Goal: Task Accomplishment & Management: Complete application form

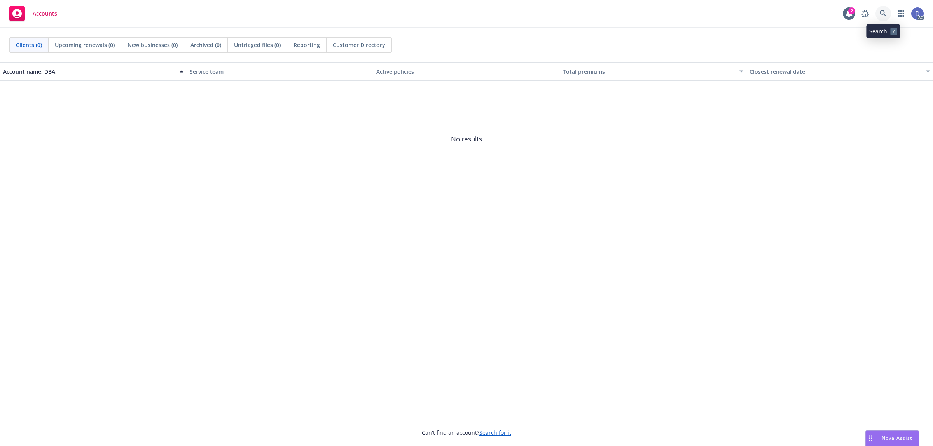
click at [881, 17] on icon at bounding box center [883, 13] width 7 height 7
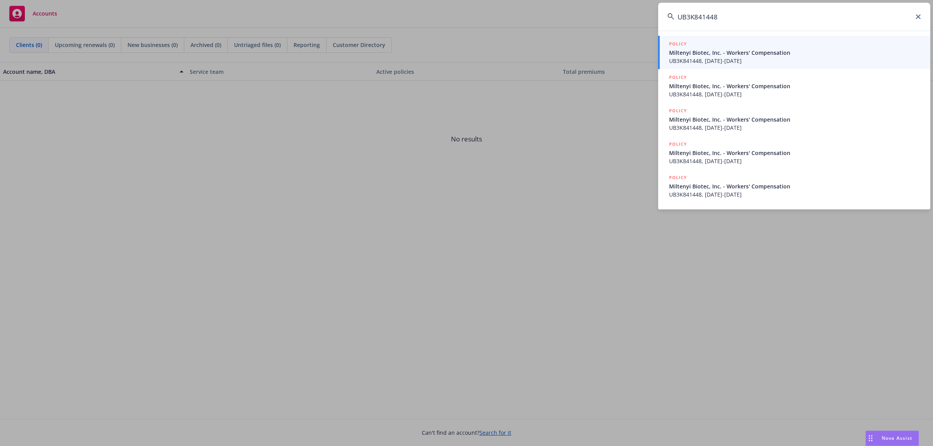
type input "UB3K841448"
click at [715, 55] on span "Miltenyi Biotec, Inc. - Workers' Compensation" at bounding box center [795, 53] width 252 height 8
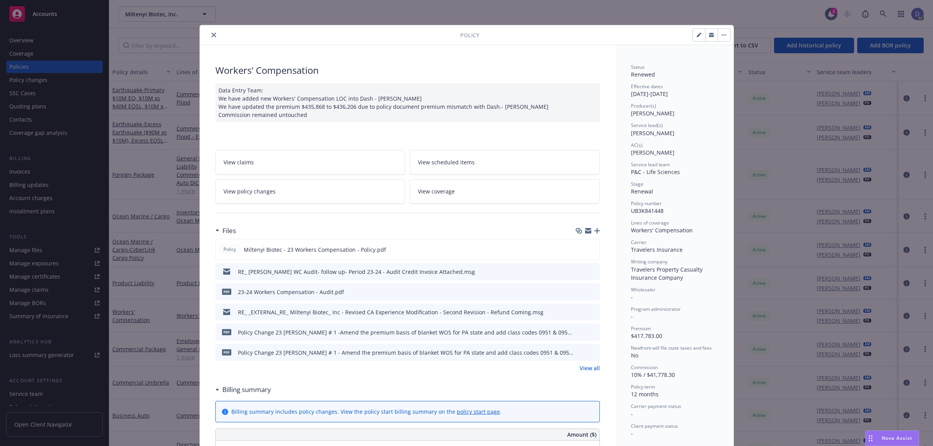
click at [209, 39] on button "close" at bounding box center [213, 34] width 9 height 9
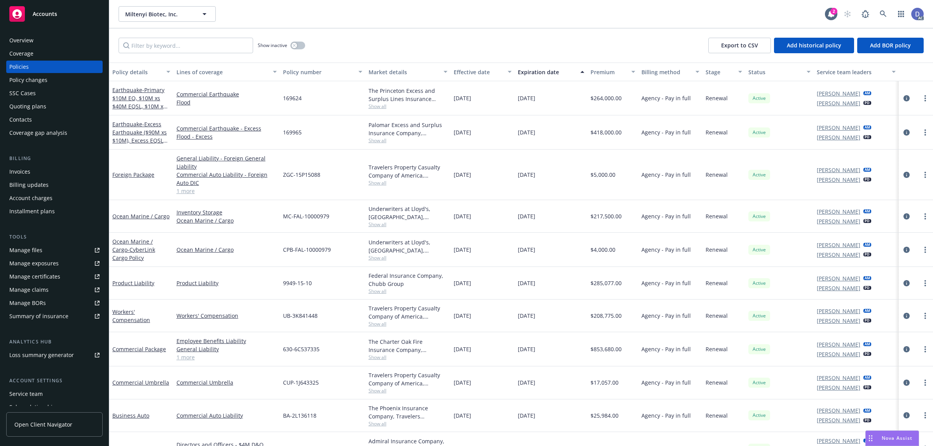
click at [47, 287] on div "Manage claims" at bounding box center [28, 290] width 39 height 12
click at [42, 248] on link "Manage files" at bounding box center [54, 250] width 96 height 12
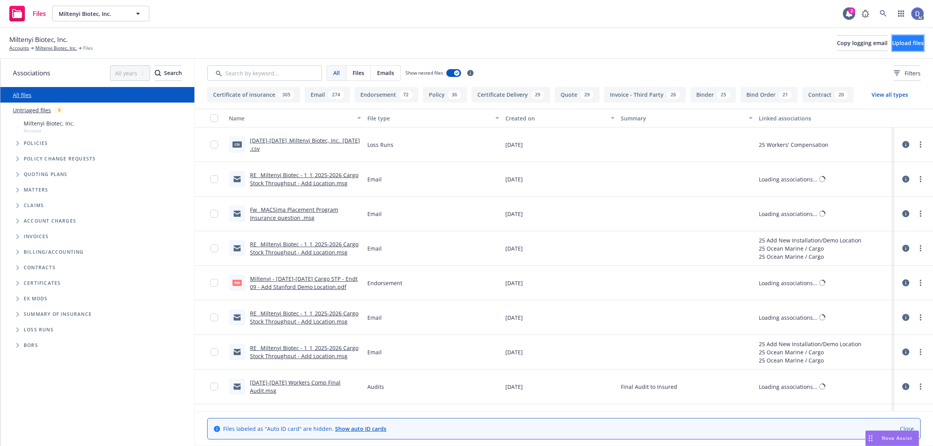
click at [892, 47] on button "Upload files" at bounding box center [907, 43] width 31 height 16
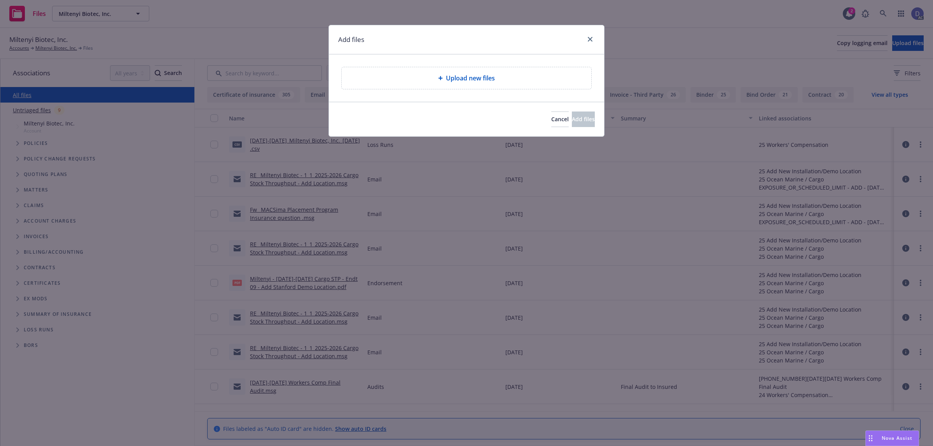
click at [461, 87] on div "Upload new files" at bounding box center [467, 78] width 250 height 22
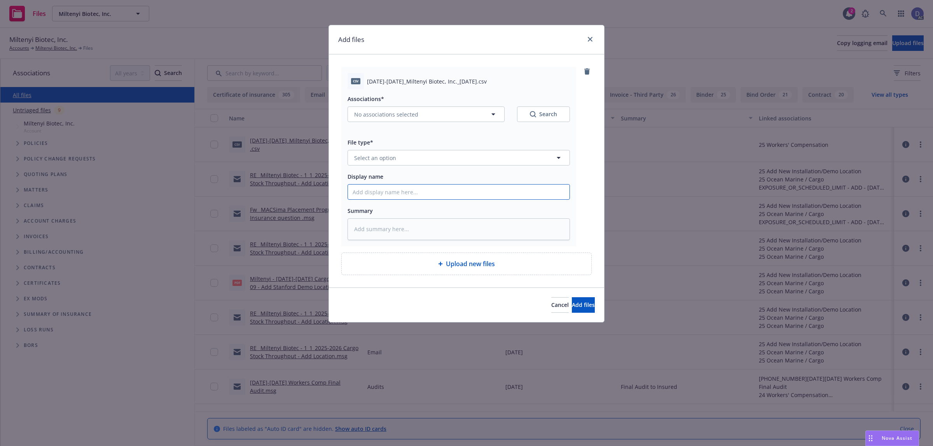
click at [528, 197] on input "Display name" at bounding box center [459, 192] width 222 height 15
paste input "2019-2024_Miltenyi Biotec, Inc._10-3-2024"
type input "2019-2024_Miltenyi Biotec, Inc._10-3-2024"
type textarea "x"
type input "2019-2024_Miltenyi Biotec, Inc._10-3-2024"
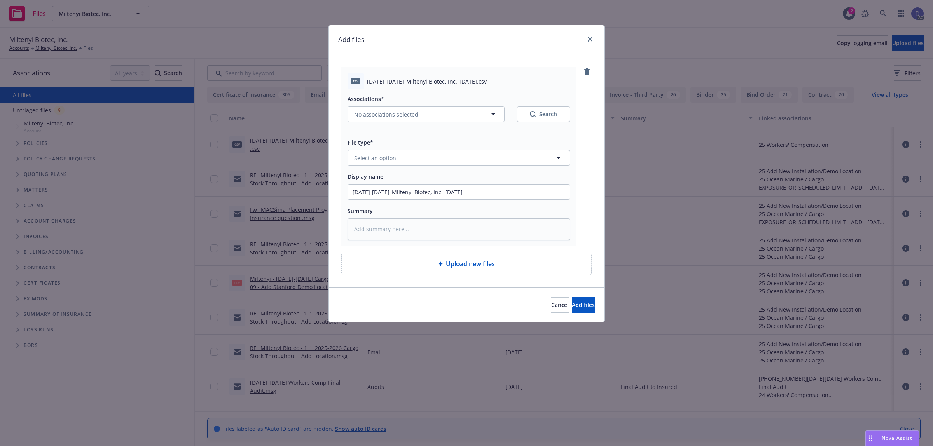
click at [539, 166] on div "Associations* No associations selected Search File type* Select an option Displ…" at bounding box center [458, 164] width 222 height 151
click at [535, 161] on button "Select an option" at bounding box center [458, 158] width 222 height 16
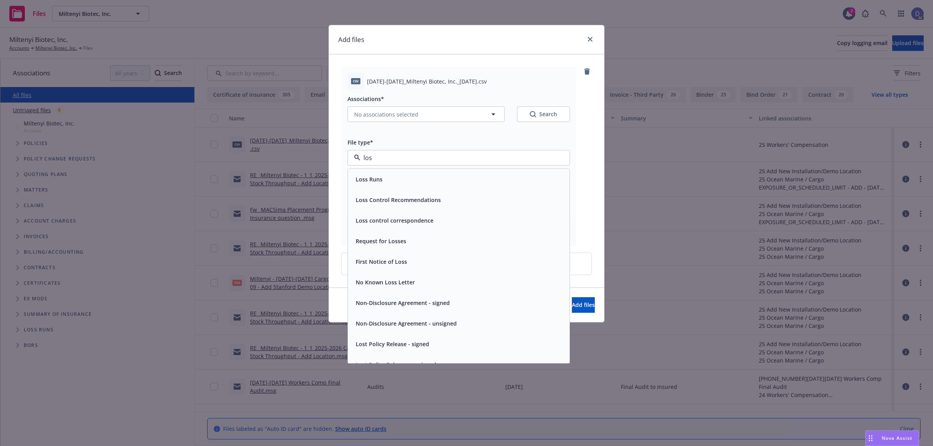
type input "loss"
click at [508, 176] on div "Loss Runs" at bounding box center [459, 179] width 212 height 11
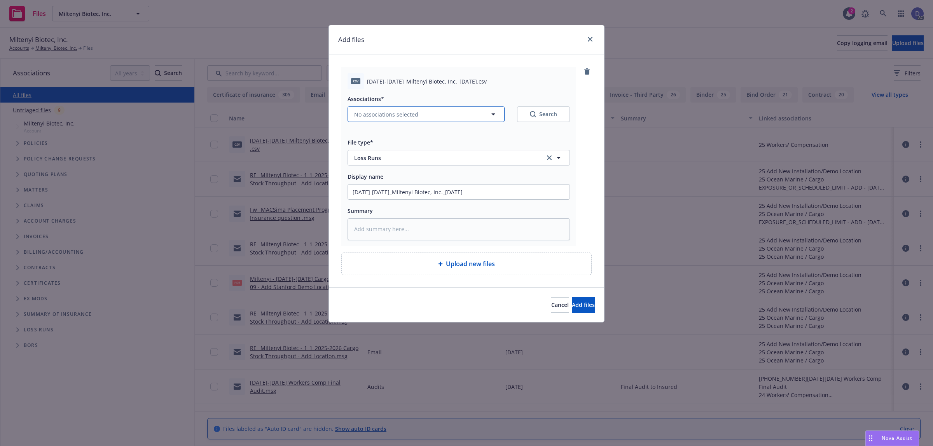
click at [494, 117] on icon "button" at bounding box center [493, 114] width 9 height 9
type textarea "x"
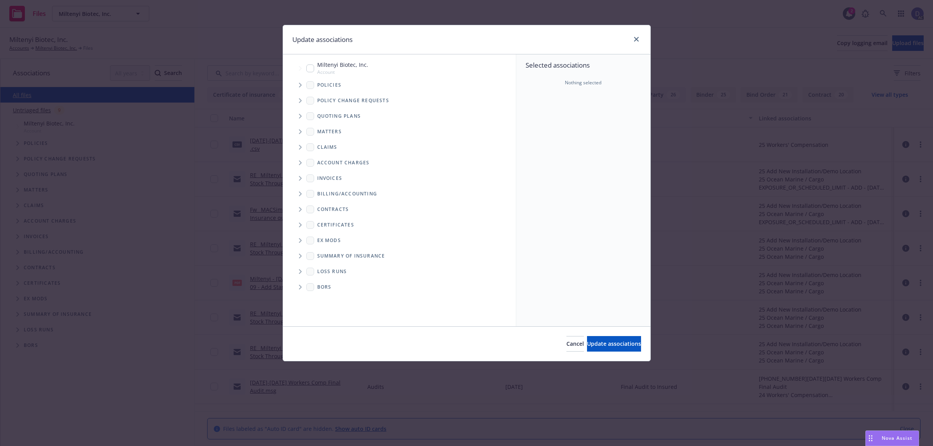
click at [300, 86] on icon "Tree Example" at bounding box center [300, 85] width 3 height 5
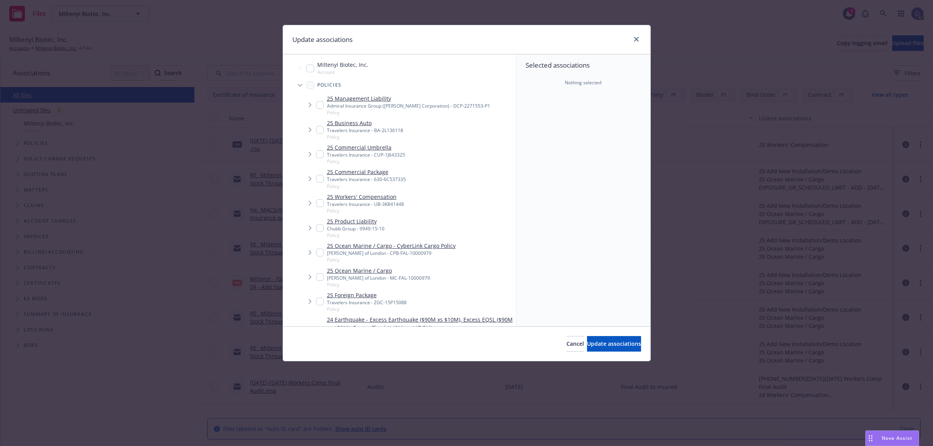
click at [400, 69] on div "Miltenyi Biotec, Inc. Account" at bounding box center [403, 68] width 225 height 18
checkbox input "true"
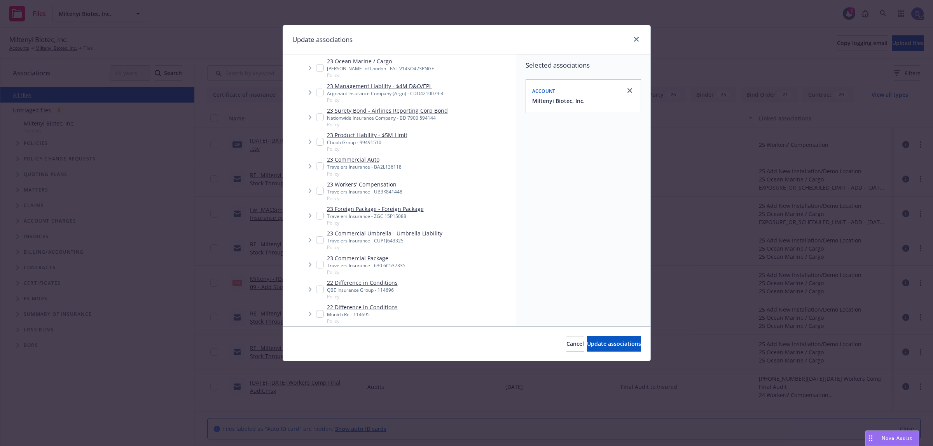
click at [348, 185] on link "23 Workers' Compensation" at bounding box center [364, 184] width 75 height 8
checkbox input "true"
click at [587, 338] on button "Update associations" at bounding box center [614, 344] width 54 height 16
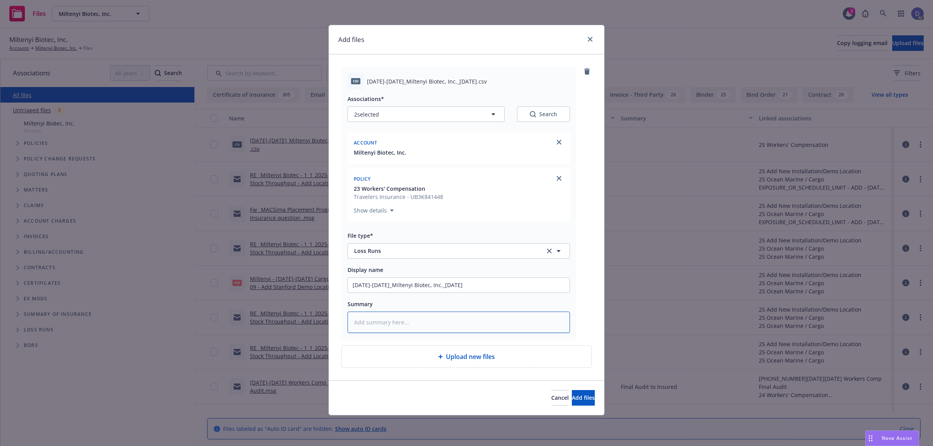
click at [426, 327] on textarea at bounding box center [458, 323] width 222 height 22
type textarea "x"
type textarea "T"
type textarea "x"
type textarea "Th"
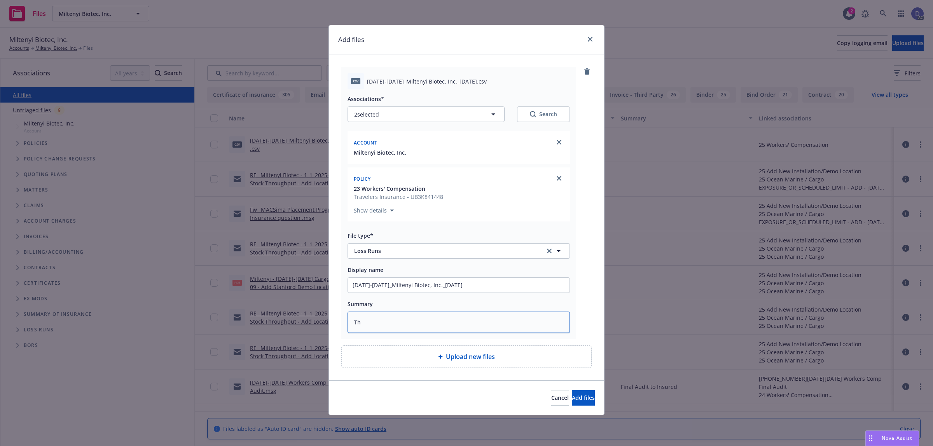
type textarea "x"
type textarea "Ther"
type textarea "x"
type textarea "There"
type textarea "x"
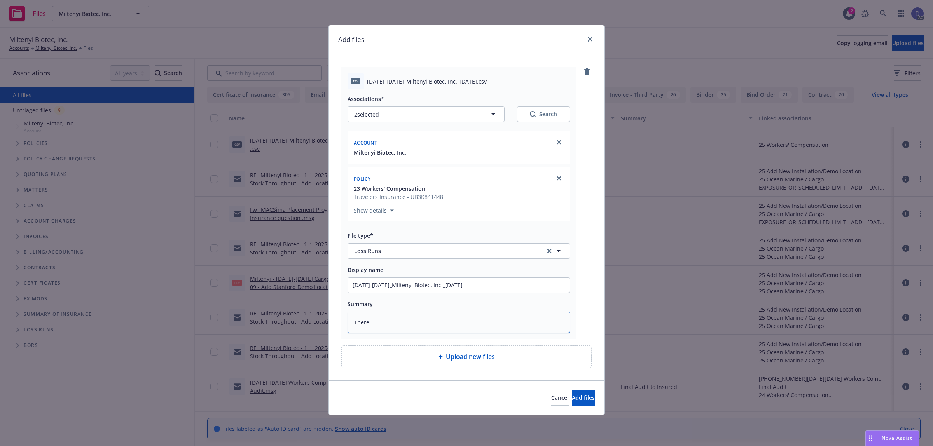
type textarea "There"
type textarea "x"
type textarea "There a"
type textarea "x"
type textarea "There ar"
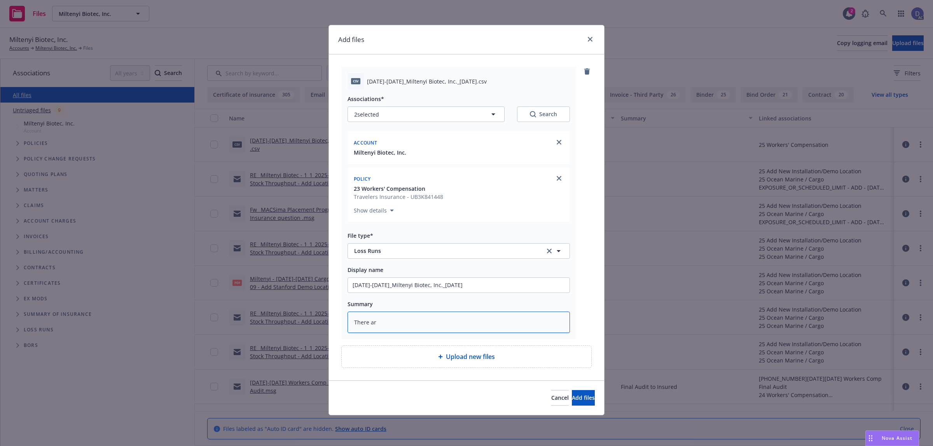
type textarea "x"
type textarea "There are"
type textarea "x"
type textarea "There are"
type textarea "x"
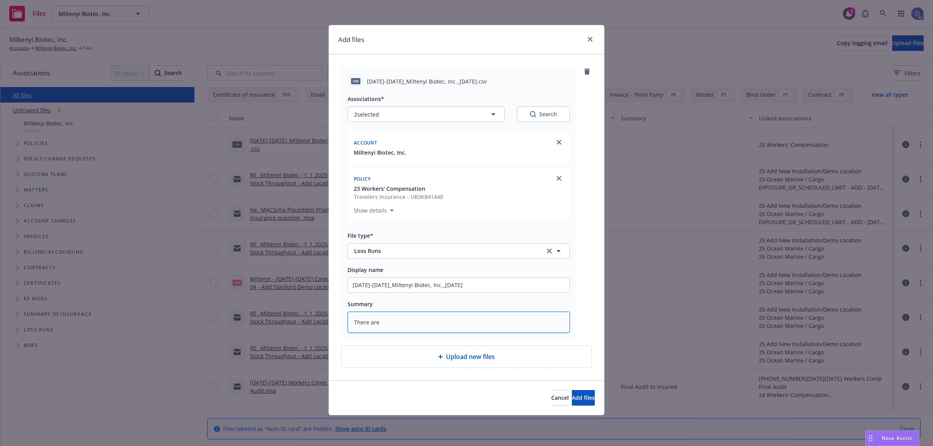
type textarea "There are 2"
type textarea "x"
type textarea "There are 2"
type textarea "x"
type textarea "There are 2 cl"
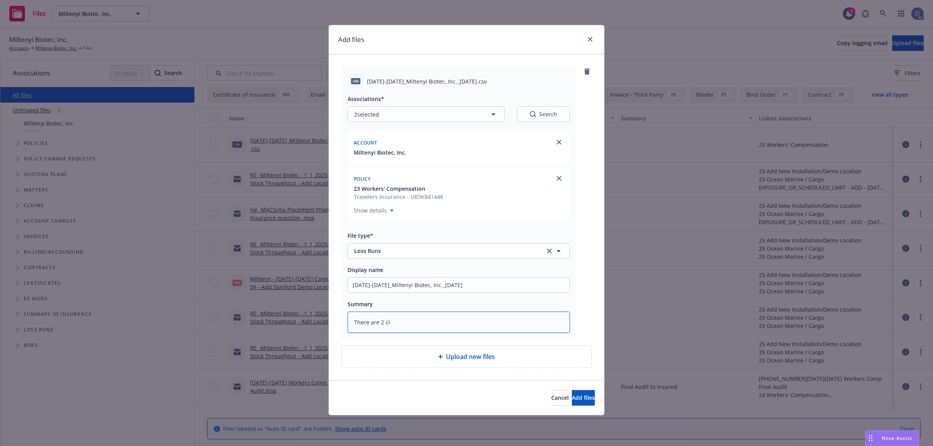
type textarea "x"
type textarea "There are 2 cla"
type textarea "x"
type textarea "There are 2 claim"
type textarea "x"
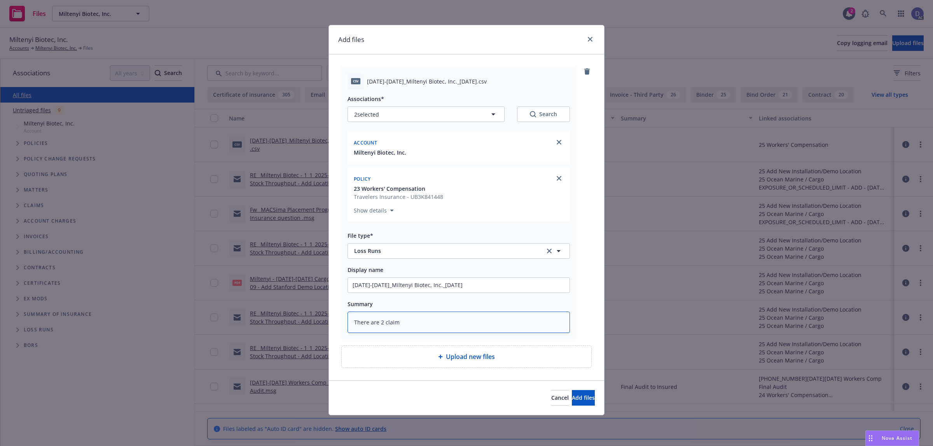
type textarea "There are 2 claims"
type textarea "x"
type textarea "There are 2 claims"
type textarea "x"
type textarea "There are 2 claims r"
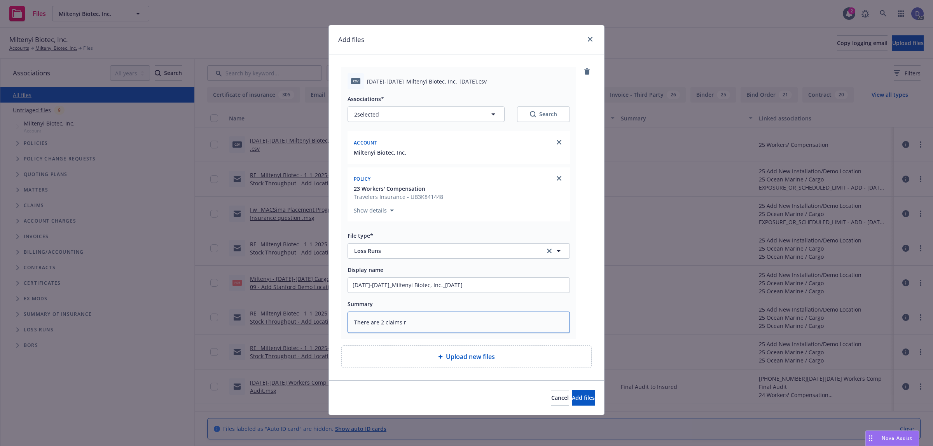
type textarea "x"
type textarea "There are 2 claims re"
type textarea "x"
type textarea "There are 2 claims rem"
type textarea "x"
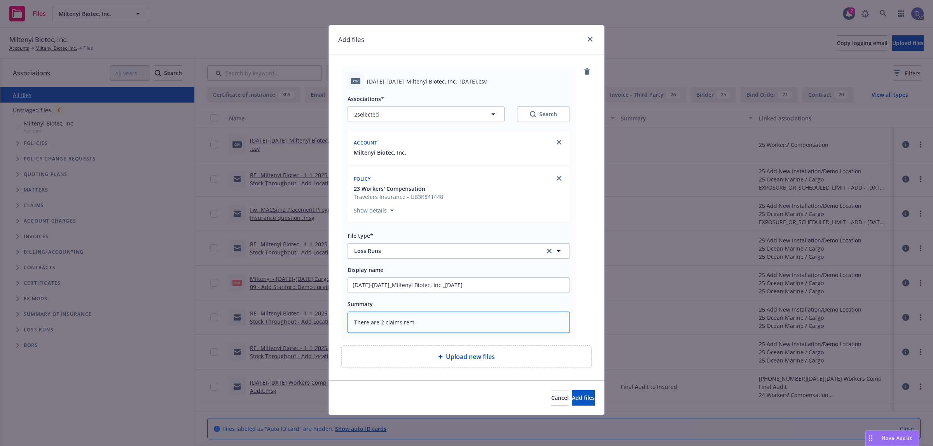
type textarea "There are 2 claims remo"
type textarea "x"
type textarea "There are 2 claims remov"
type textarea "x"
type textarea "There are 2 claims remove"
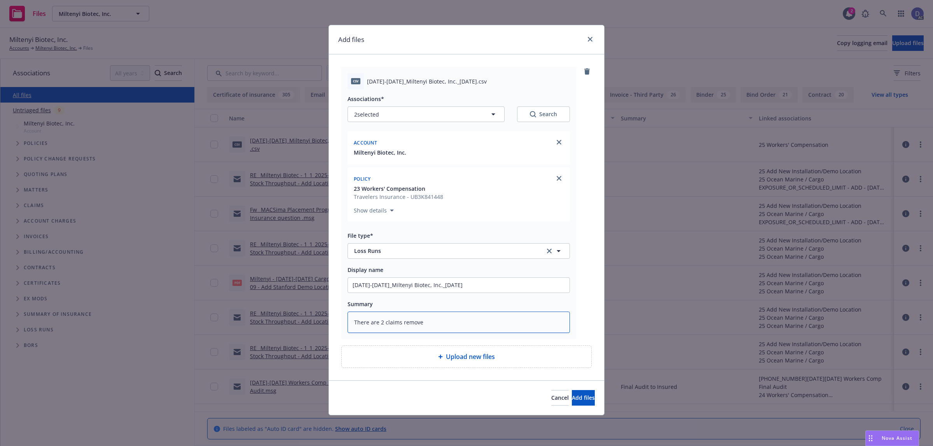
type textarea "x"
type textarea "There are 2 claims removed"
type textarea "x"
type textarea "There are 2 claims removed"
type textarea "x"
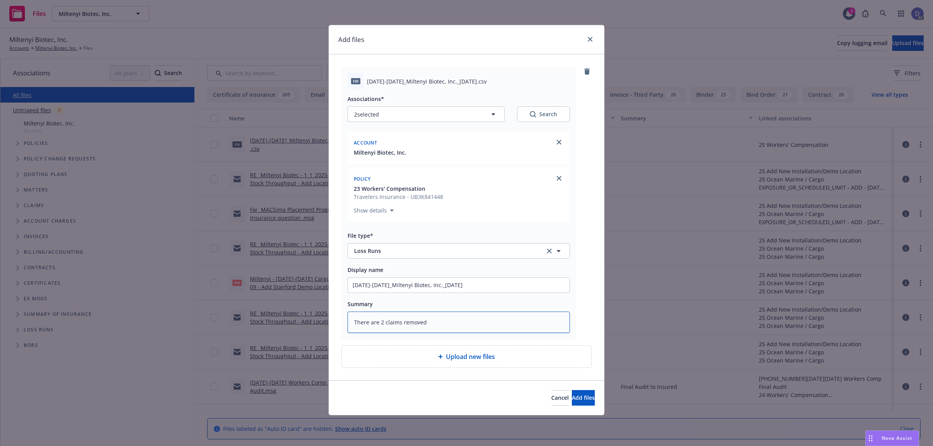
type textarea "There are 2 claims removed s"
type textarea "x"
type textarea "There are 2 claims removed si"
type textarea "x"
type textarea "There are 2 claims removed sin"
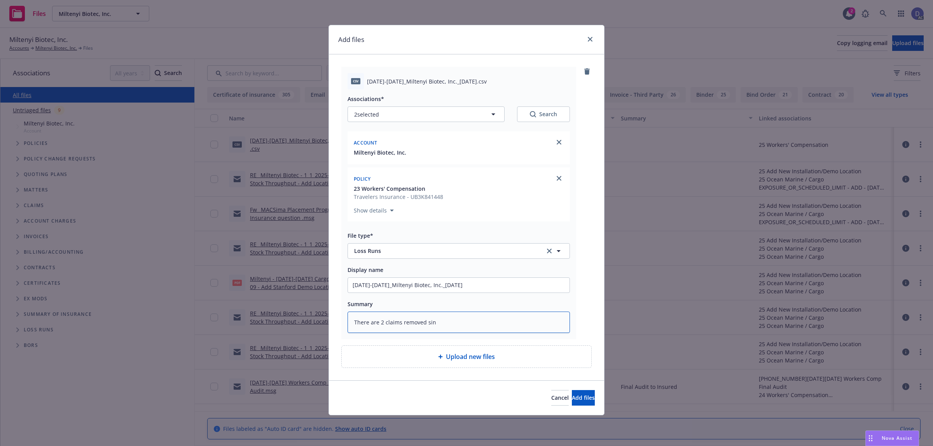
type textarea "x"
type textarea "There are 2 claims removed sinc"
type textarea "x"
type textarea "There are 2 claims removed since"
type textarea "x"
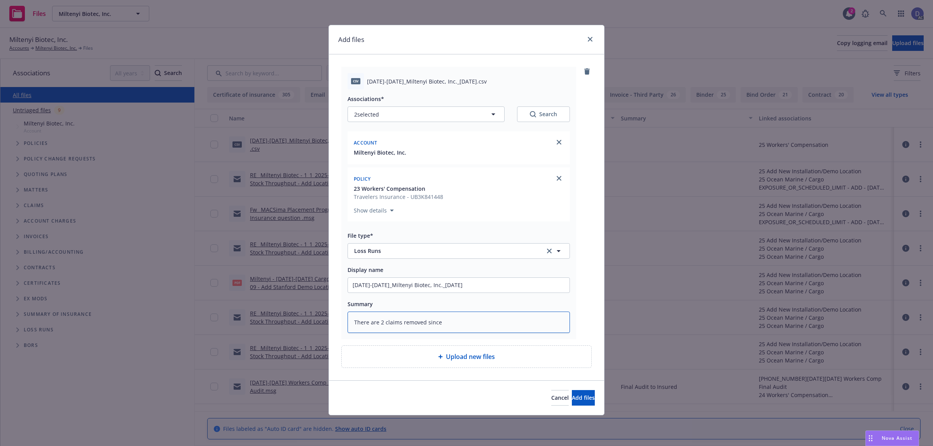
type textarea "There are 2 claims removed since"
type textarea "x"
type textarea "There are 2 claims removed since du"
type textarea "x"
type textarea "There are 2 claims removed since dupl"
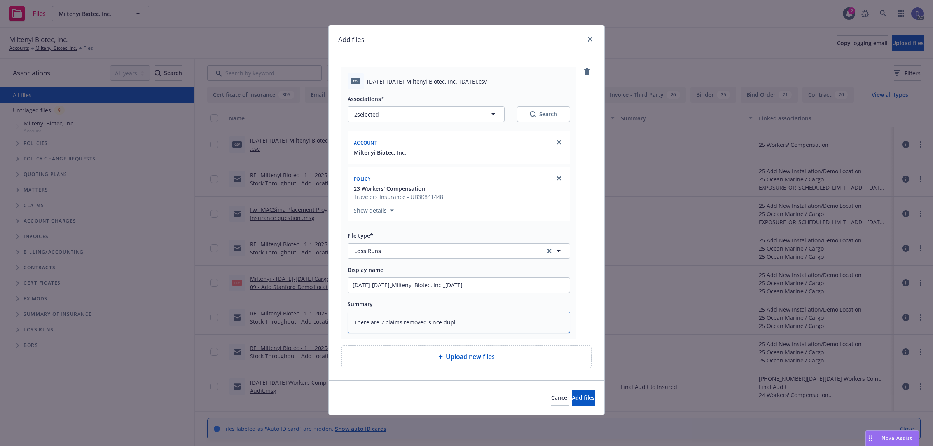
type textarea "x"
type textarea "There are 2 claims removed since dupli"
type textarea "x"
type textarea "There are 2 claims removed since duplic"
type textarea "x"
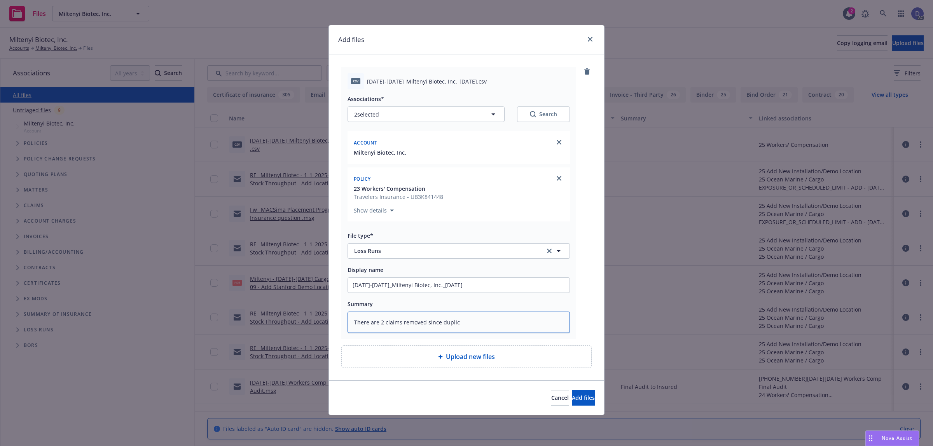
type textarea "There are 2 claims removed since duplica"
type textarea "x"
type textarea "There are 2 claims removed since duplicat"
type textarea "x"
type textarea "There are 2 claims removed since duplicate"
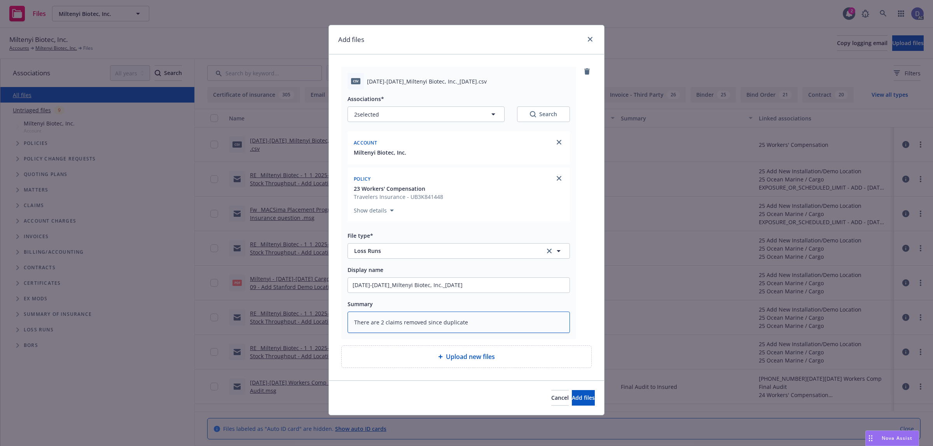
type textarea "x"
type textarea "There are 2 claims removed since duplicated"
type textarea "x"
type textarea "There are 2 claims removed since duplicated ."
type textarea "x"
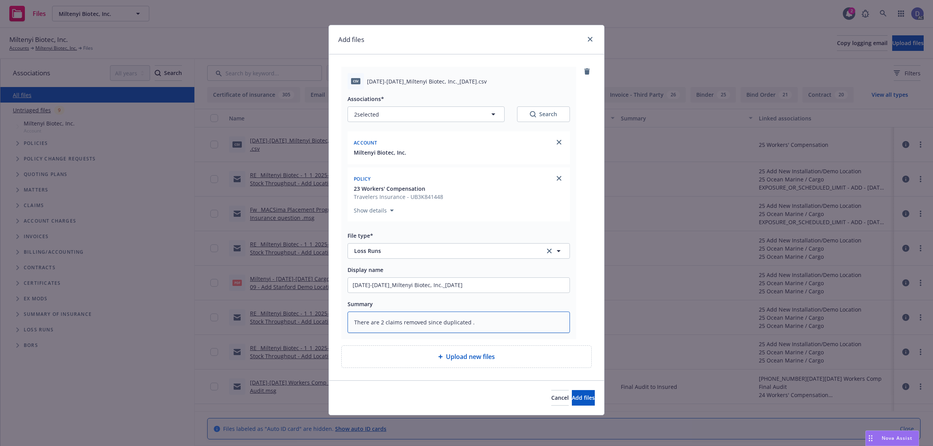
type textarea "There are 2 claims removed since duplicated ."
type textarea "x"
type textarea "There are 2 claims removed since duplicated . T"
type textarea "x"
type textarea "There are 2 claims removed since duplicated . To"
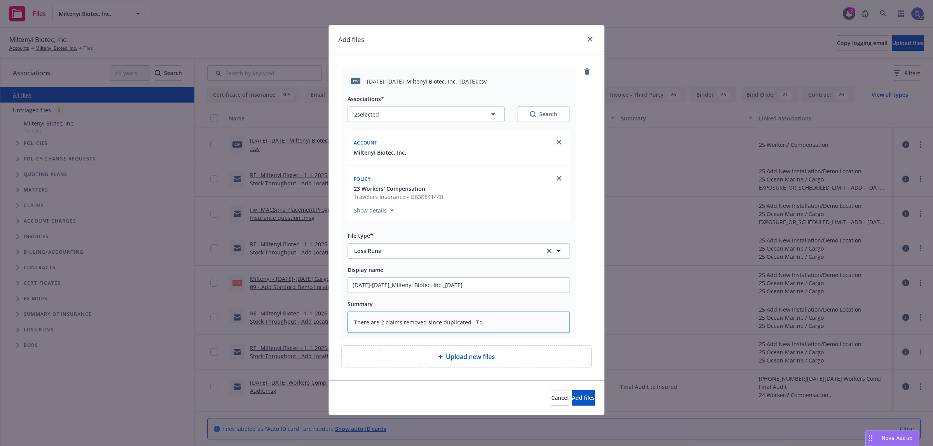
type textarea "x"
type textarea "There are 2 claims removed since duplicated . Tot"
type textarea "x"
type textarea "There are 2 claims removed since duplicated . Tota"
type textarea "x"
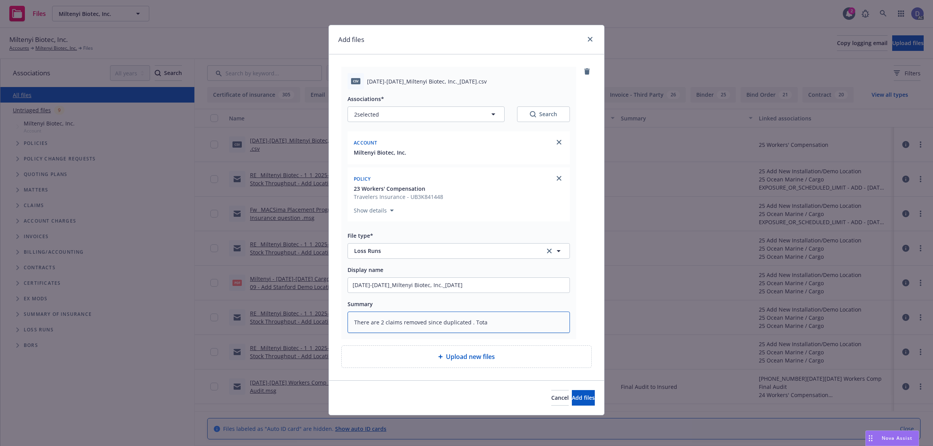
type textarea "There are 2 claims removed since duplicated . Total"
type textarea "x"
type textarea "There are 2 claims removed since duplicated . Total"
type textarea "x"
type textarea "There are 2 claims removed since duplicated . Total o"
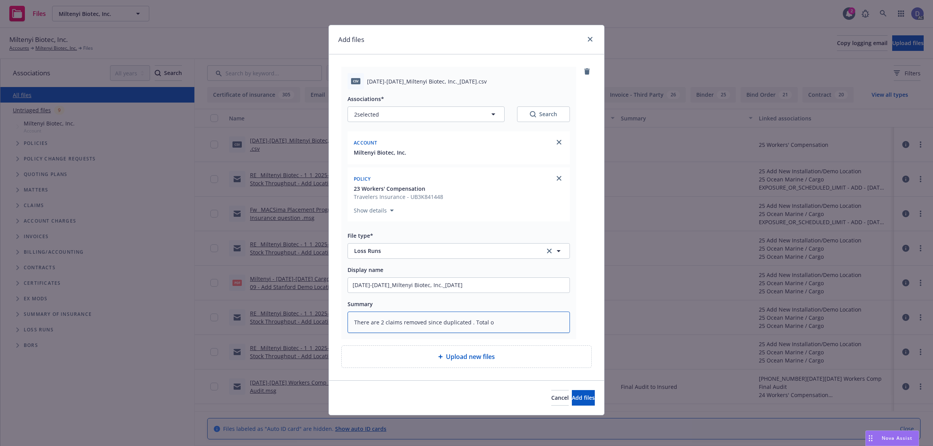
type textarea "x"
type textarea "There are 2 claims removed since duplicated . Total of"
type textarea "x"
type textarea "There are 2 claims removed since duplicated . Total of"
type textarea "x"
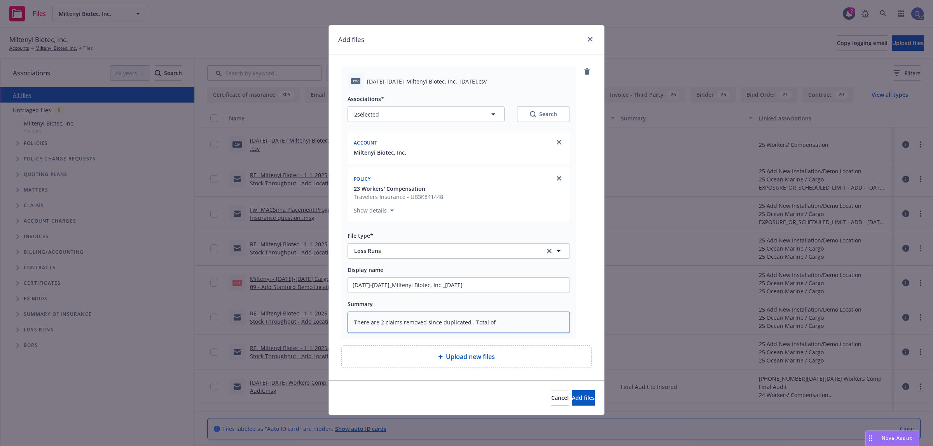
type textarea "There are 2 claims removed since duplicated . Total of c"
type textarea "x"
type textarea "There are 2 claims removed since duplicated . Total of cl"
type textarea "x"
type textarea "There are 2 claims removed since duplicated . Total of clai"
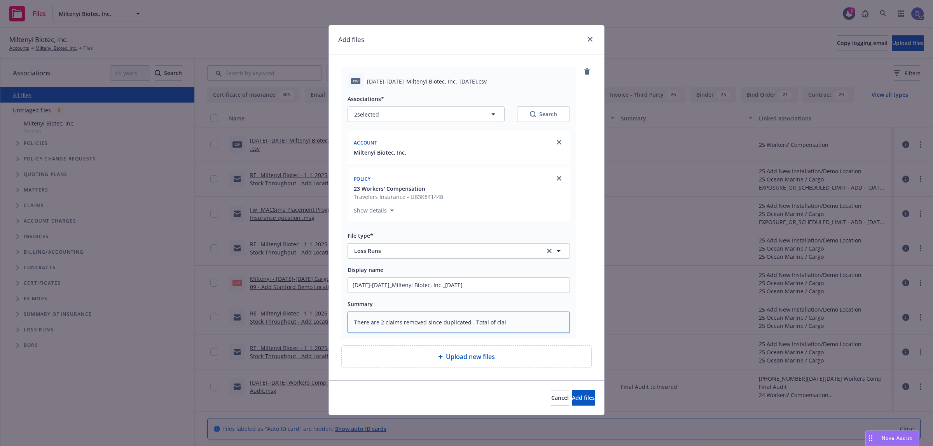
type textarea "x"
type textarea "There are 2 claims removed since duplicated . Total of claim"
type textarea "x"
type textarea "There are 2 claims removed since duplicated . Total of claims"
type textarea "x"
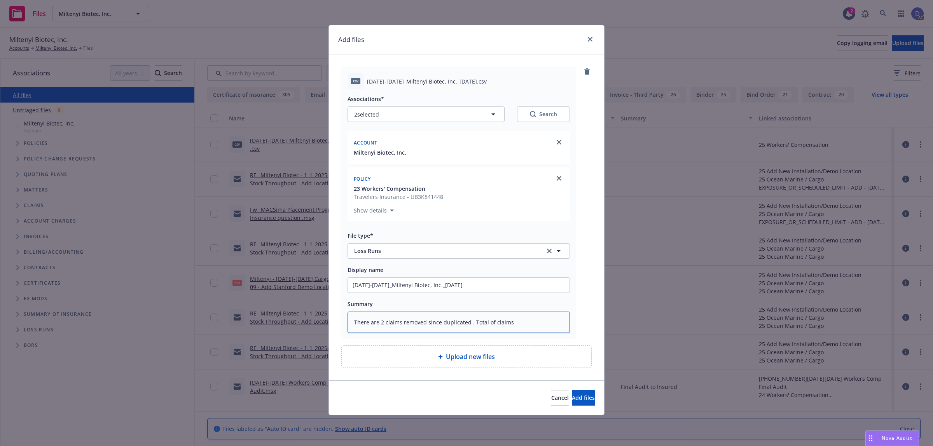
type textarea "There are 2 claims removed since duplicated . Total of claims"
type textarea "x"
type textarea "There are 2 claims removed since duplicated . Total of claims 5"
type textarea "x"
type textarea "There are 2 claims removed since duplicated . Total of claims 55"
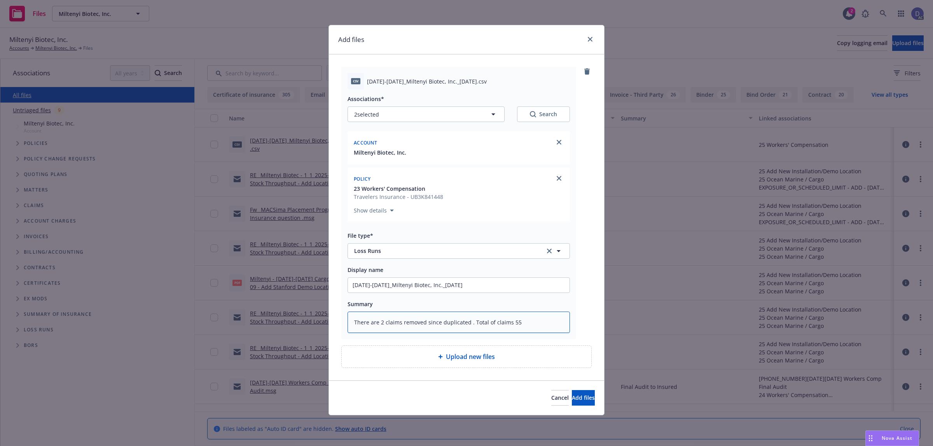
type textarea "x"
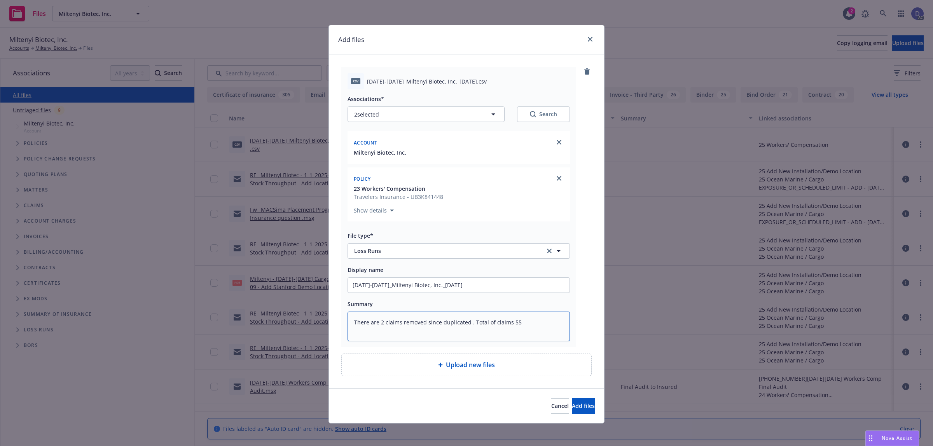
type textarea "There are 2 claims removed since duplicated . Total of claims 55"
click at [564, 398] on div "Cancel Add files" at bounding box center [466, 406] width 275 height 35
click at [572, 401] on button "Add files" at bounding box center [583, 406] width 23 height 16
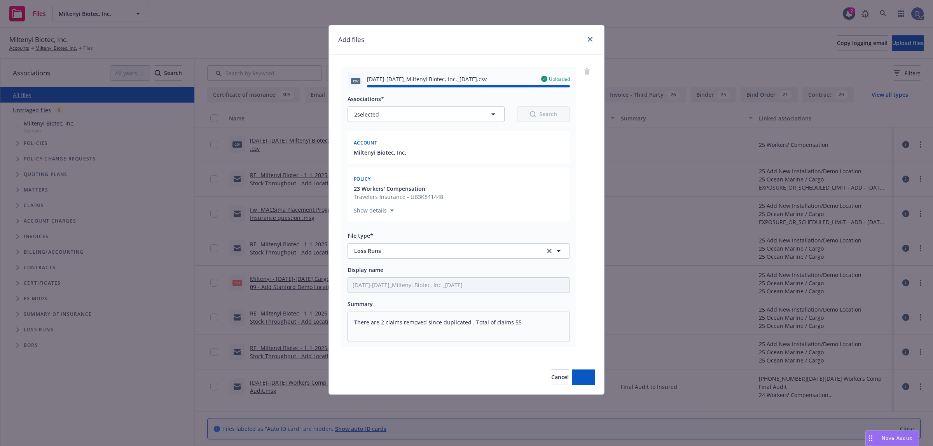
type textarea "x"
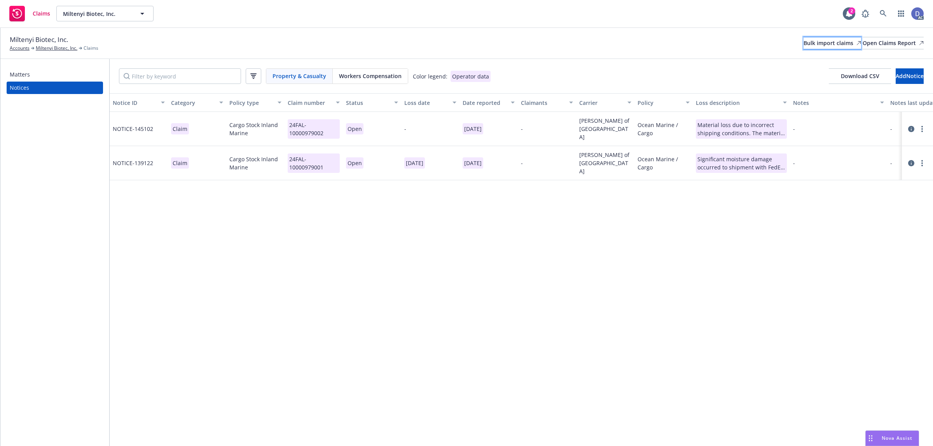
click at [803, 47] on div "Bulk import claims" at bounding box center [832, 43] width 58 height 12
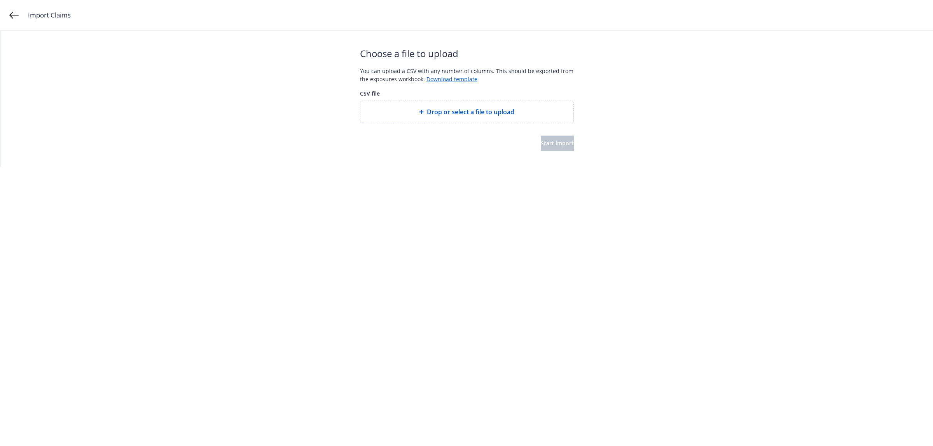
click at [499, 109] on span "Drop or select a file to upload" at bounding box center [470, 111] width 87 height 9
click at [553, 154] on div "Choose a file to upload You can upload a CSV with any number of columns. This s…" at bounding box center [467, 99] width 214 height 136
click at [554, 148] on button "Start import" at bounding box center [557, 144] width 33 height 16
click at [445, 114] on html "Import Claims Start over Your file is being processed... Depending on the size …" at bounding box center [466, 57] width 933 height 114
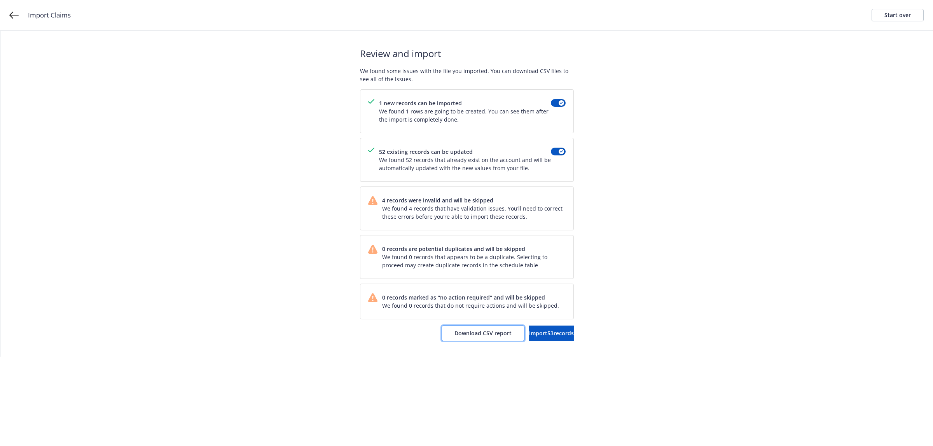
click at [470, 339] on button "Download CSV report" at bounding box center [483, 334] width 83 height 16
click at [880, 18] on link "Start over" at bounding box center [897, 15] width 52 height 12
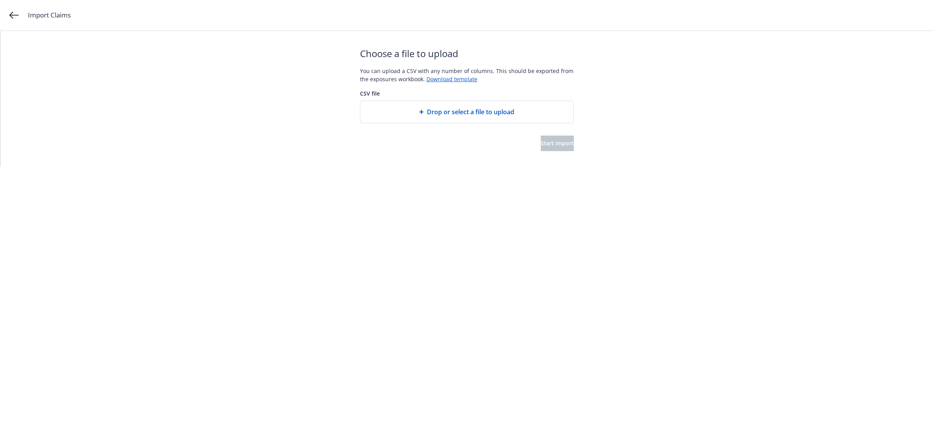
click at [461, 111] on span "Drop or select a file to upload" at bounding box center [470, 111] width 87 height 9
click at [572, 148] on button "Start import" at bounding box center [557, 144] width 33 height 16
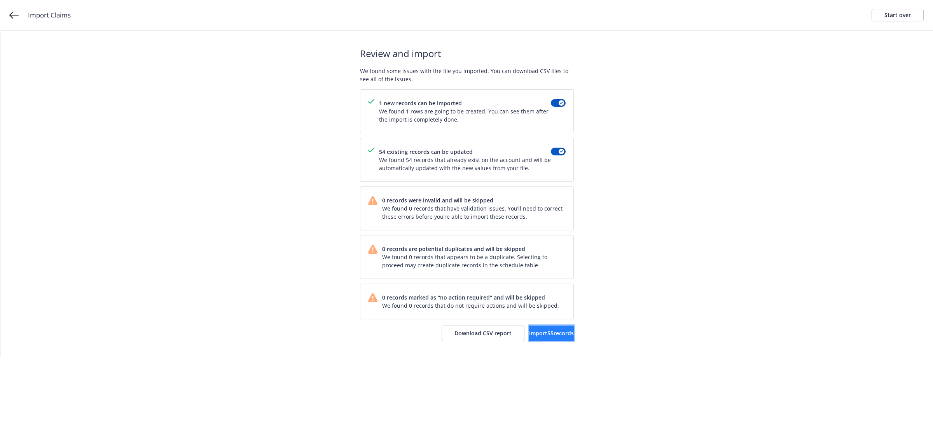
click at [534, 334] on span "Import 55 records" at bounding box center [551, 333] width 45 height 7
click at [554, 330] on link "View accounts" at bounding box center [542, 334] width 64 height 16
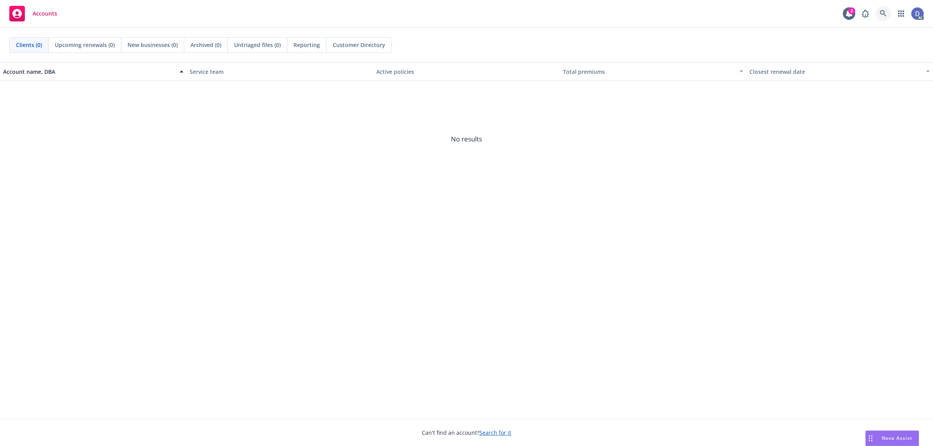
click at [882, 15] on icon at bounding box center [883, 13] width 7 height 7
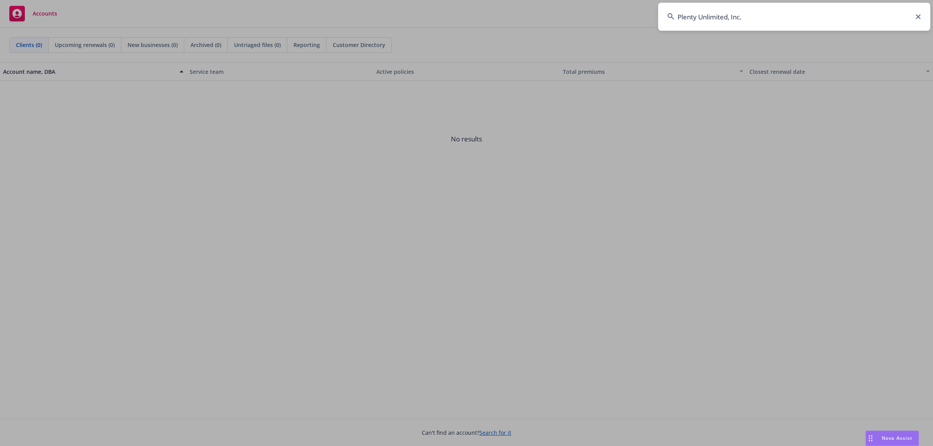
click at [868, 14] on input "Plenty Unlimited, Inc." at bounding box center [794, 17] width 272 height 28
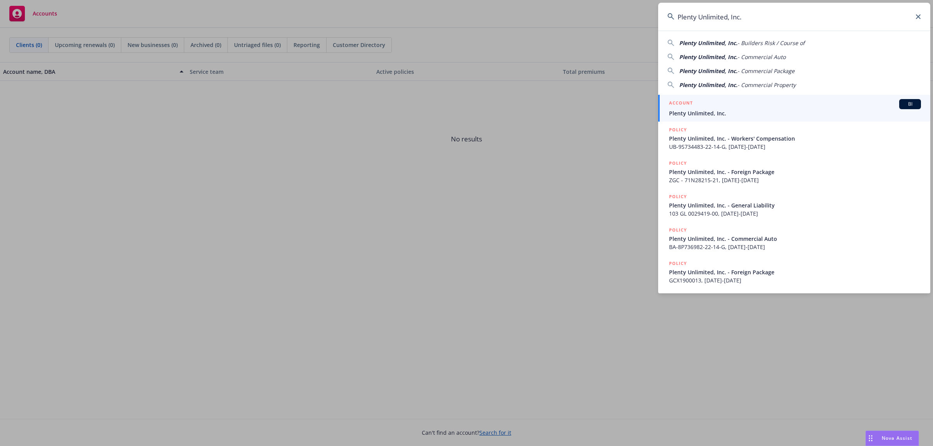
type input "Plenty Unlimited, Inc."
click at [737, 105] on div "ACCOUNT BI" at bounding box center [795, 104] width 252 height 10
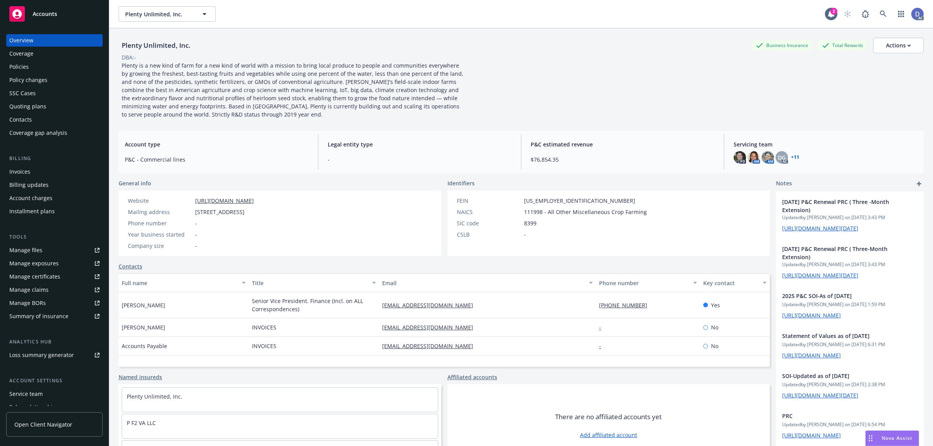
click at [37, 288] on div "Manage claims" at bounding box center [28, 290] width 39 height 12
click at [35, 247] on div "Manage files" at bounding box center [25, 250] width 33 height 12
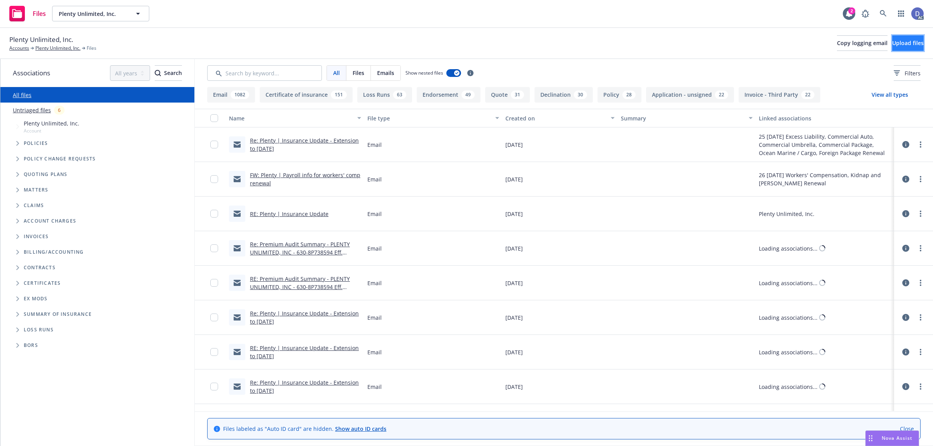
click at [893, 39] on span "Upload files" at bounding box center [907, 42] width 31 height 7
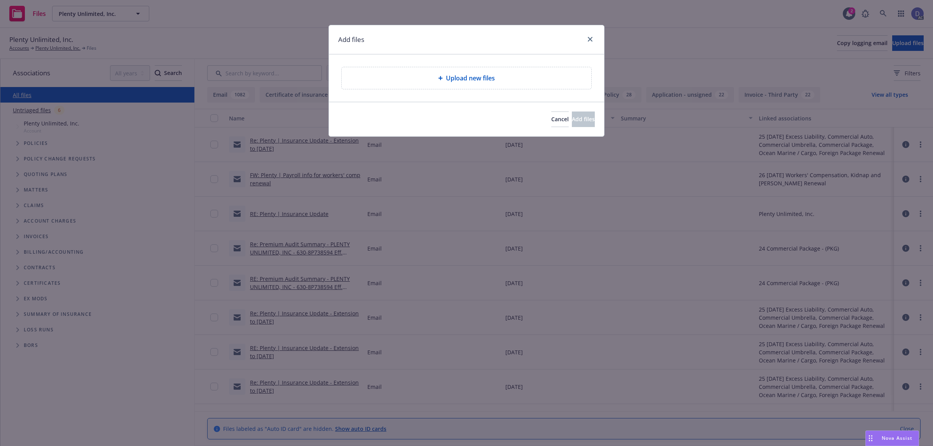
click at [478, 69] on div "Upload new files" at bounding box center [467, 78] width 250 height 22
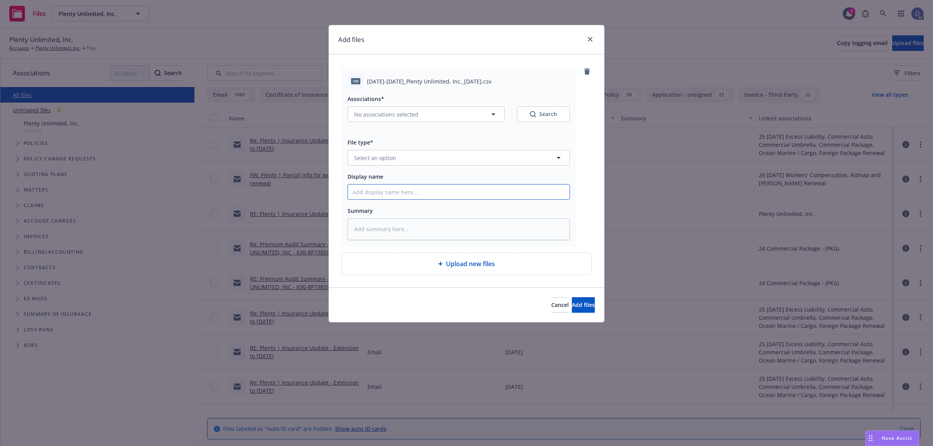
drag, startPoint x: 450, startPoint y: 194, endPoint x: 457, endPoint y: 176, distance: 19.1
click at [450, 194] on input "Display name" at bounding box center [459, 192] width 222 height 15
paste input "2020-2022_Plenty Unlimited, Inc._10-3-2024"
type input "2020-2022_Plenty Unlimited, Inc._10-3-2024"
type textarea "x"
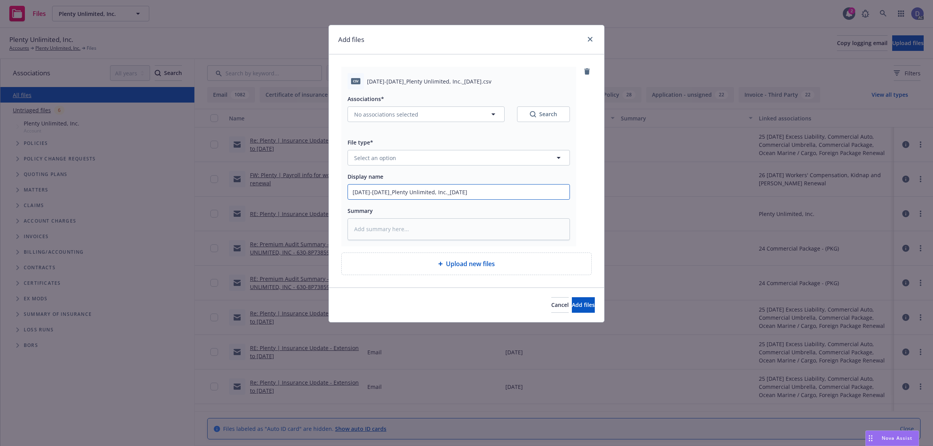
type input "2020-2022_Plenty Unlimited, Inc._10-3-2024"
click at [465, 162] on button "Select an option" at bounding box center [458, 158] width 222 height 16
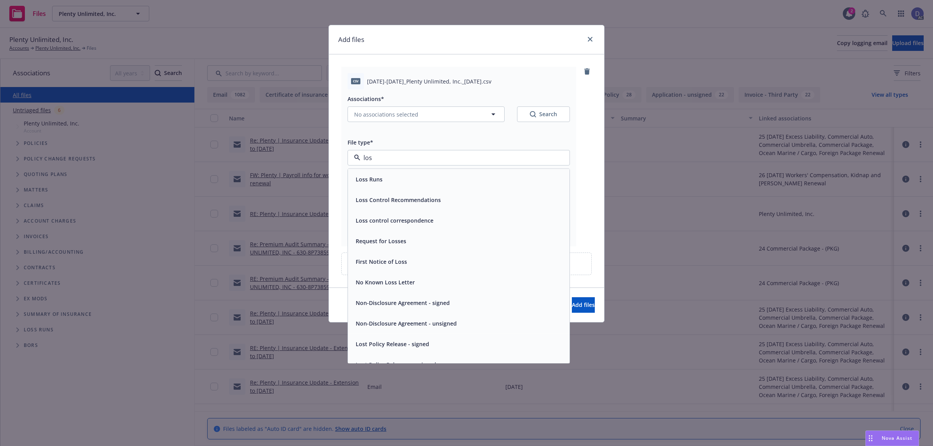
type input "loss"
click at [395, 180] on div "Loss Runs" at bounding box center [459, 179] width 212 height 11
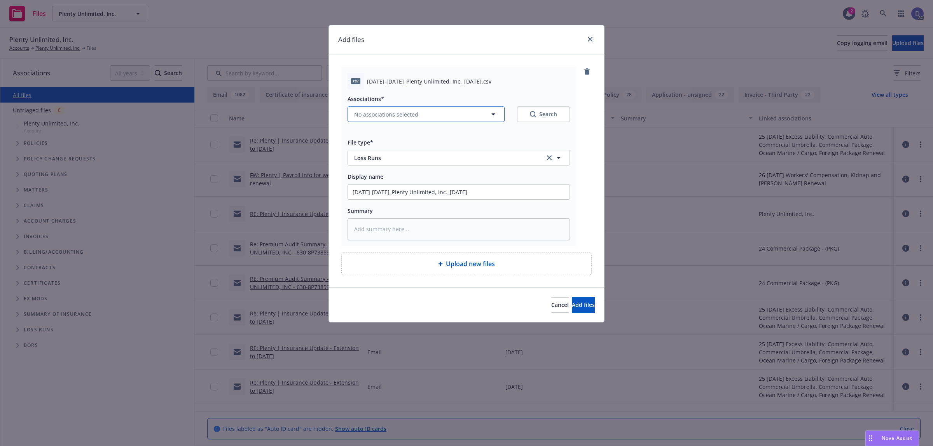
click at [416, 118] on span "No associations selected" at bounding box center [386, 114] width 64 height 8
type textarea "x"
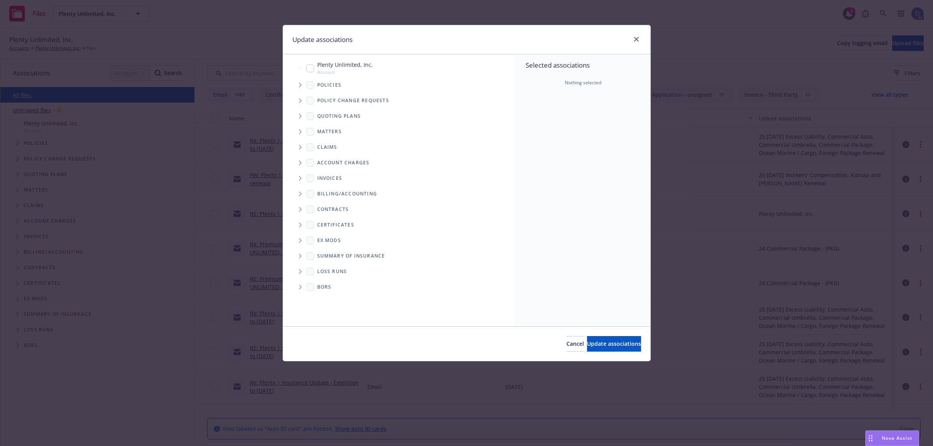
click at [304, 86] on span "Tree Example" at bounding box center [300, 85] width 12 height 12
click at [530, 100] on div "Selected associations Nothing selected" at bounding box center [583, 190] width 134 height 272
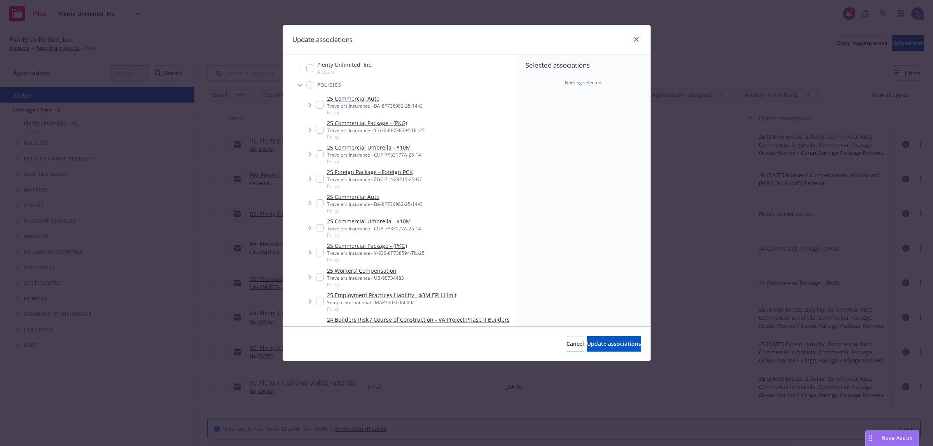
scroll to position [1028, 0]
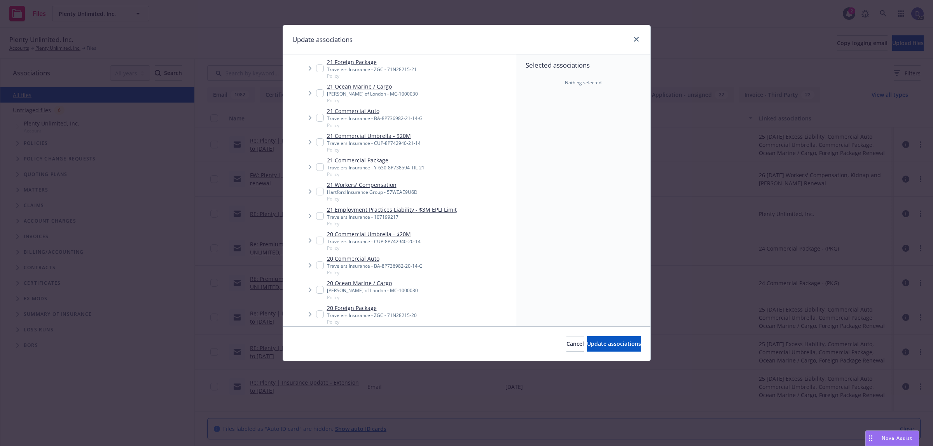
click at [375, 189] on div "Hartford Insurance Group - 57WEAE9U6D" at bounding box center [372, 192] width 91 height 7
checkbox input "true"
click at [596, 340] on span "Update associations" at bounding box center [614, 343] width 54 height 7
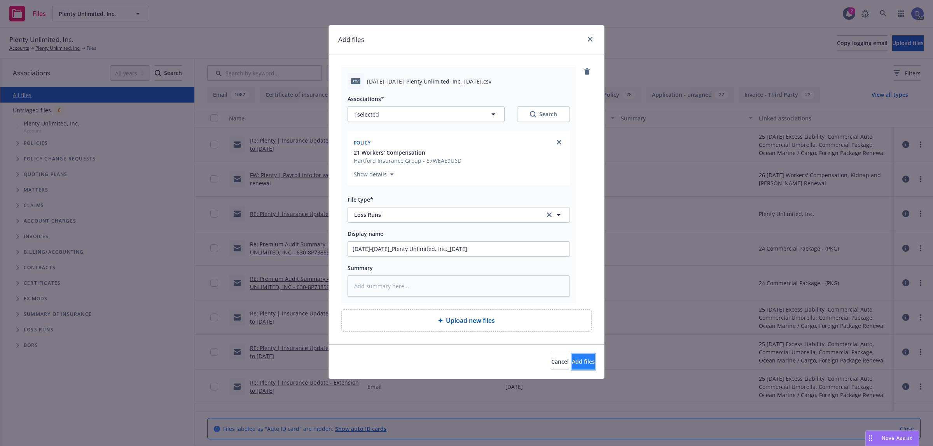
click at [572, 364] on span "Add files" at bounding box center [583, 361] width 23 height 7
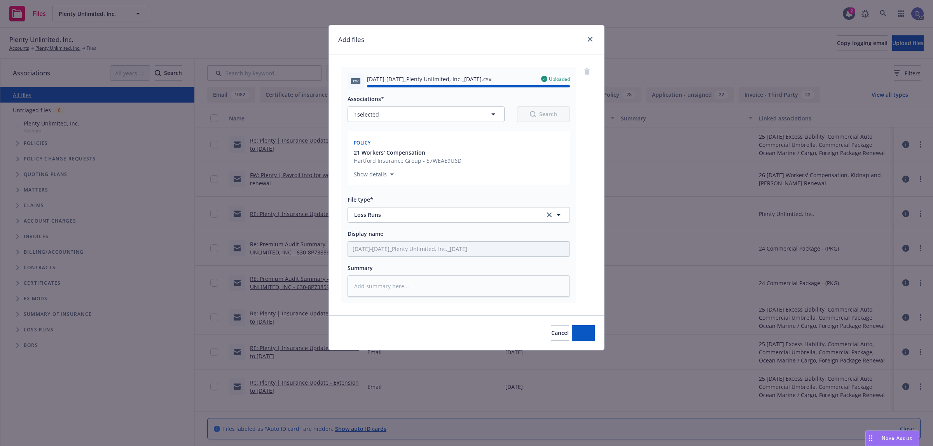
type textarea "x"
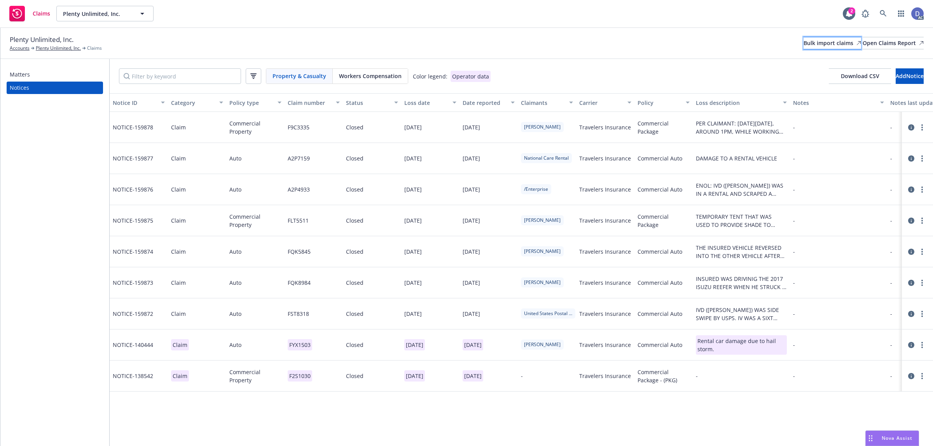
click at [803, 49] on div "Bulk import claims" at bounding box center [832, 43] width 58 height 12
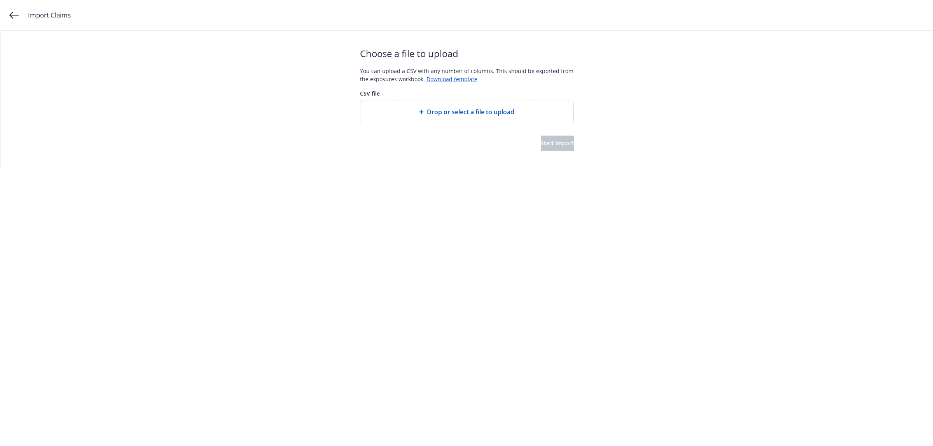
click at [452, 115] on span "Drop or select a file to upload" at bounding box center [470, 111] width 87 height 9
click at [546, 137] on button "Start import" at bounding box center [557, 144] width 33 height 16
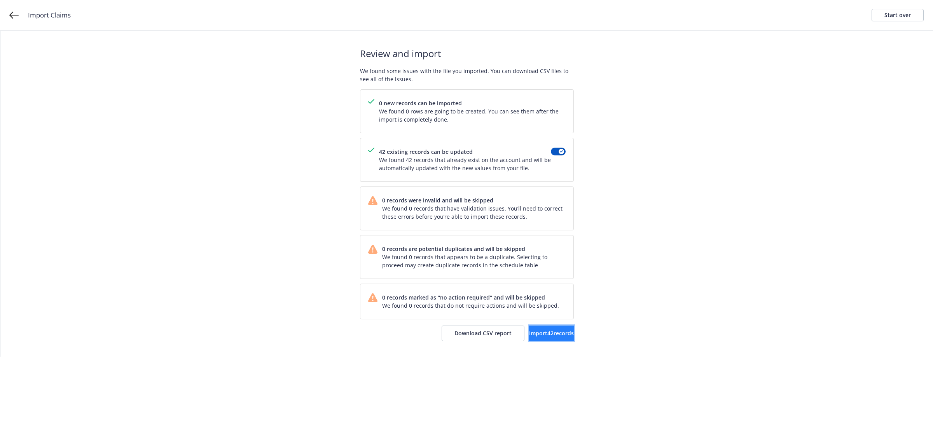
click at [539, 333] on span "Import 42 records" at bounding box center [551, 333] width 45 height 7
click at [555, 335] on span "View accounts" at bounding box center [542, 333] width 38 height 7
